Goal: Task Accomplishment & Management: Manage account settings

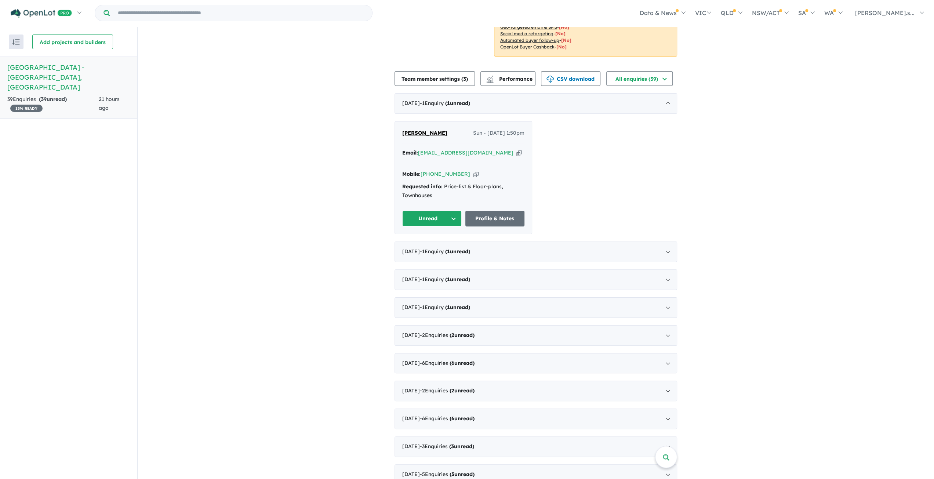
scroll to position [147, 0]
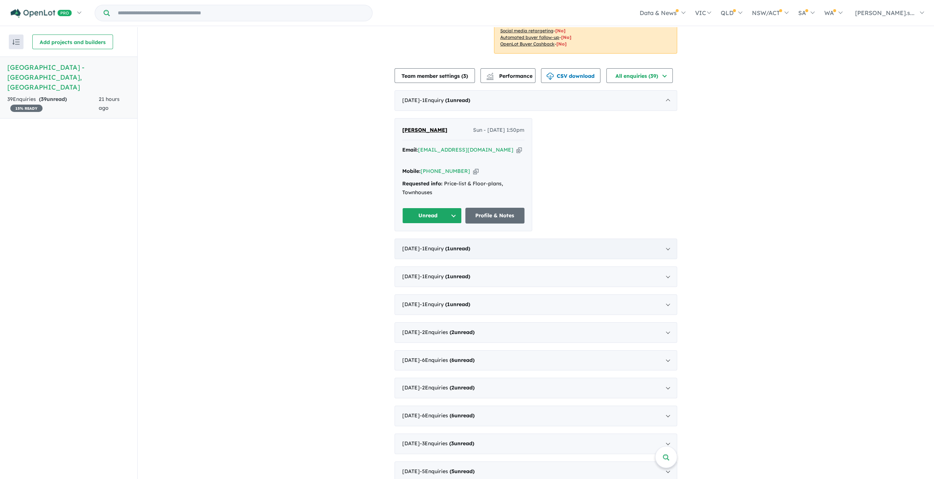
click at [662, 238] on div "[DATE] - 1 Enquir y ( 1 unread)" at bounding box center [535, 248] width 283 height 21
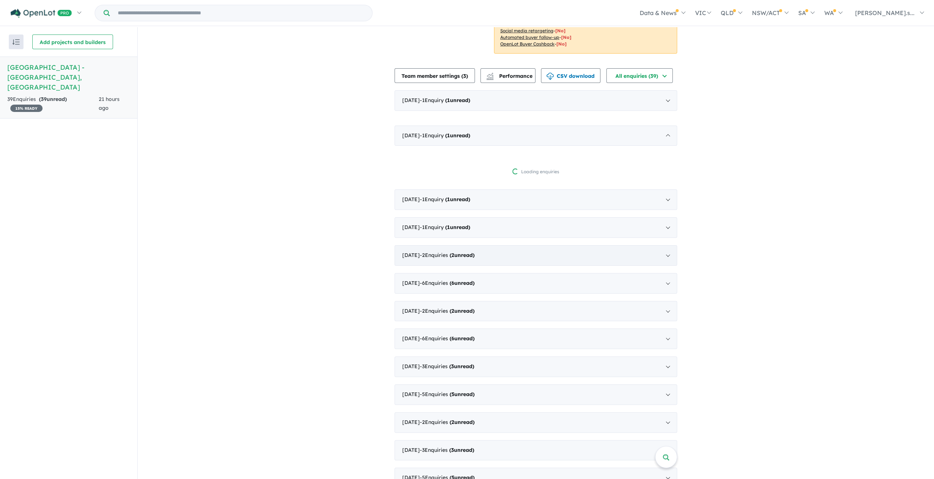
scroll to position [1, 0]
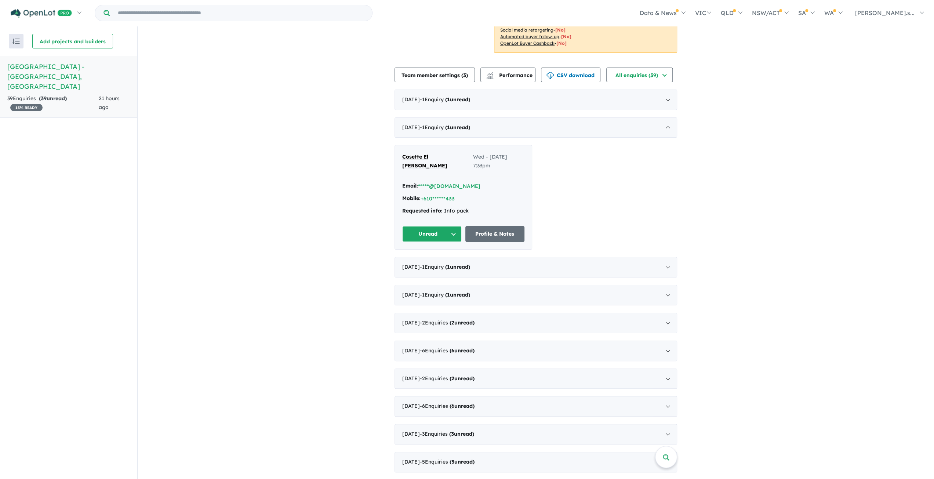
click at [449, 226] on button "Unread" at bounding box center [431, 234] width 59 height 16
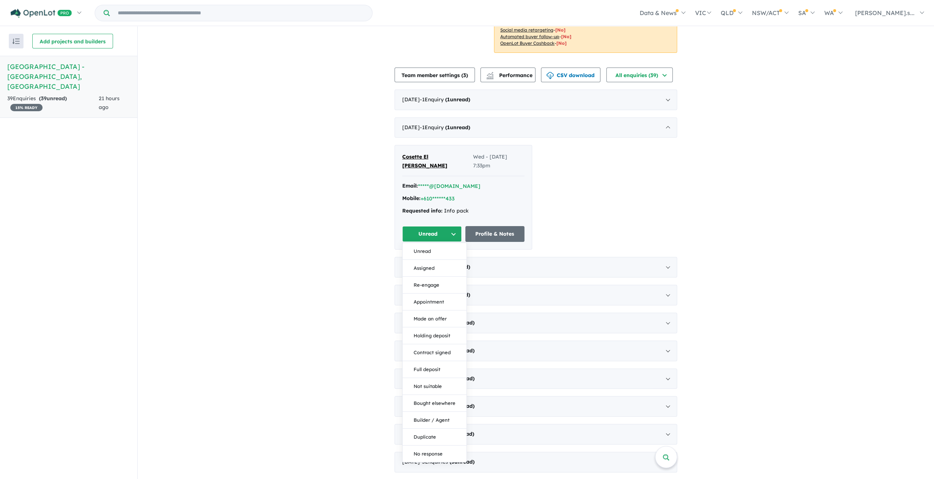
click at [442, 226] on button "Unread" at bounding box center [431, 234] width 59 height 16
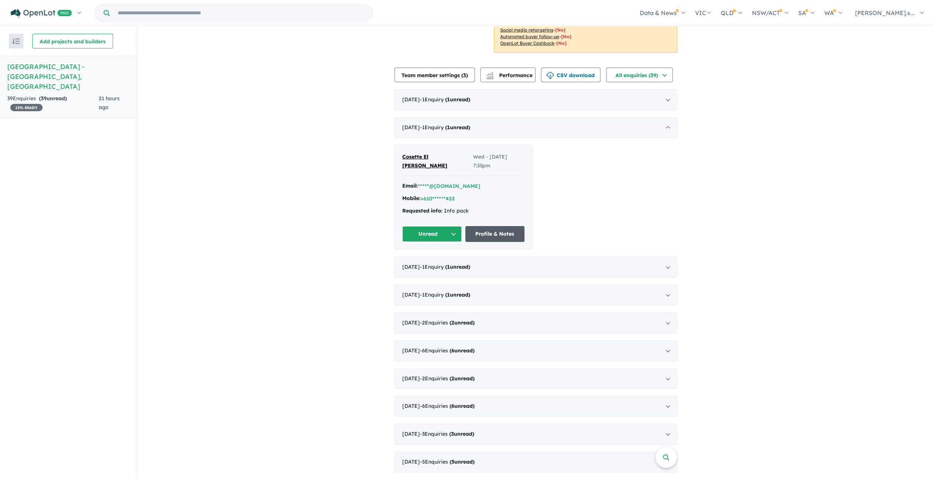
click at [475, 226] on link "Profile & Notes" at bounding box center [494, 234] width 59 height 16
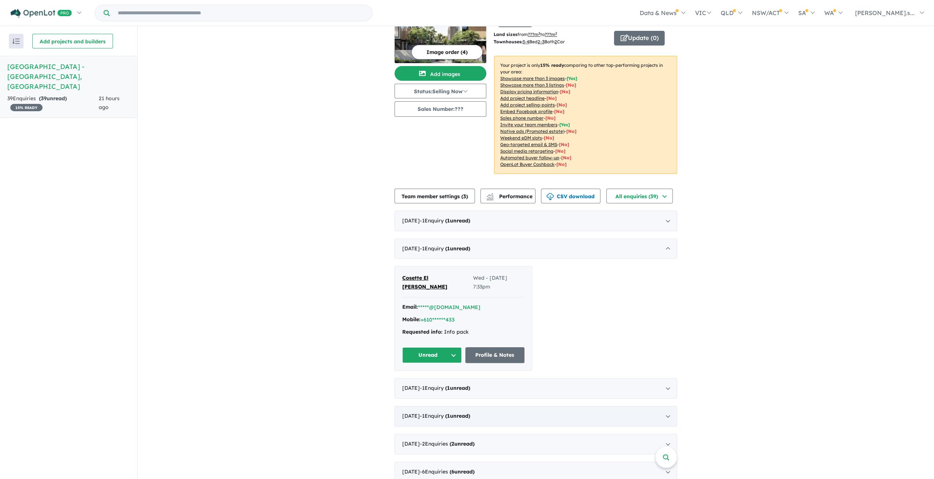
scroll to position [0, 0]
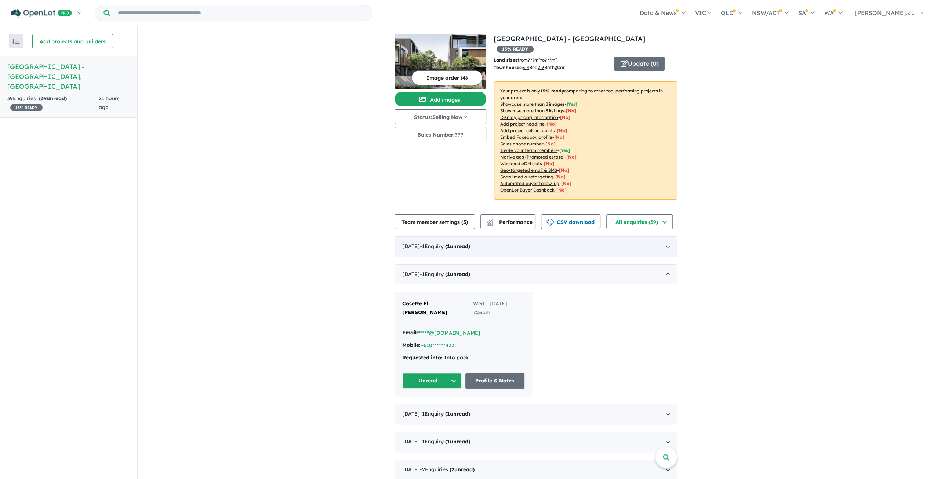
click at [517, 248] on div "[DATE] - 1 Enquir y ( 1 unread)" at bounding box center [535, 246] width 283 height 21
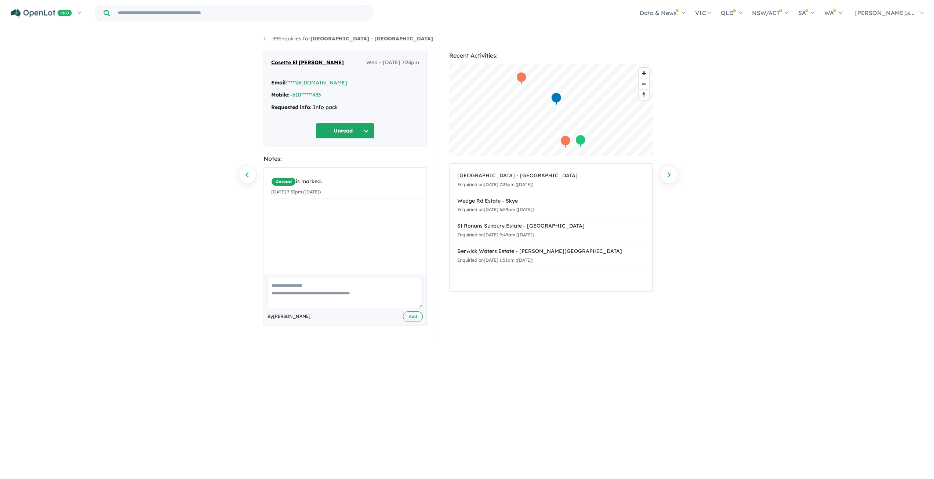
click at [330, 131] on button "Unread" at bounding box center [345, 131] width 59 height 16
